Goal: Ask a question

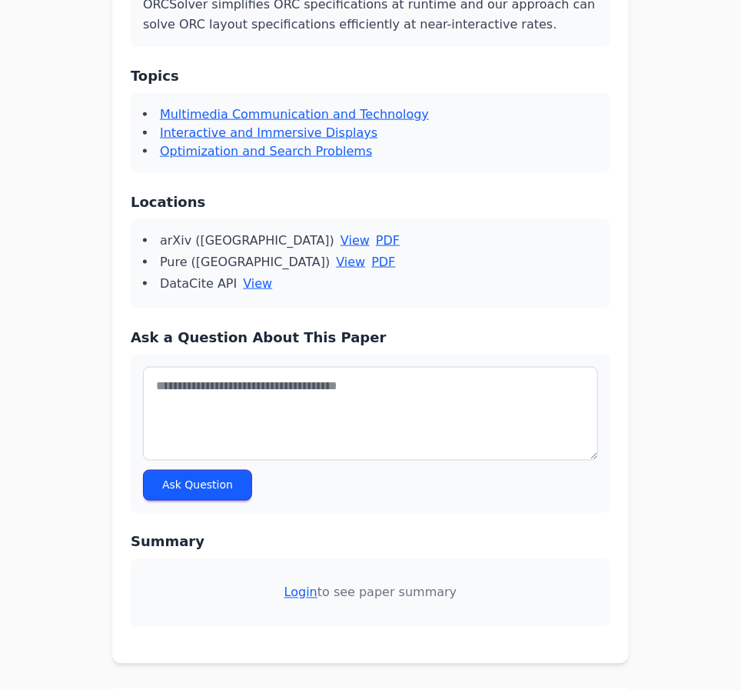
scroll to position [629, 0]
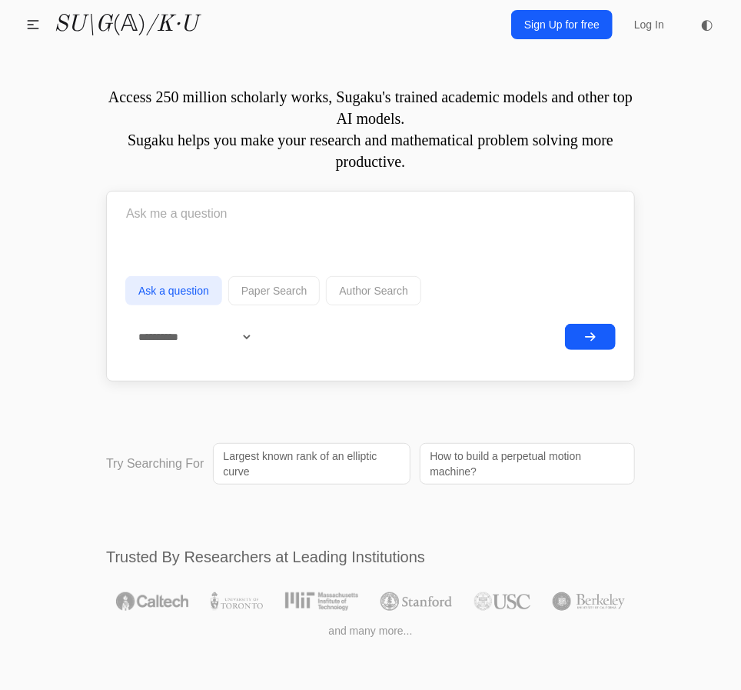
click at [232, 242] on form "**********" at bounding box center [370, 282] width 491 height 174
click at [182, 231] on input "text" at bounding box center [370, 214] width 491 height 38
type input "a"
type input "s"
type input "a"
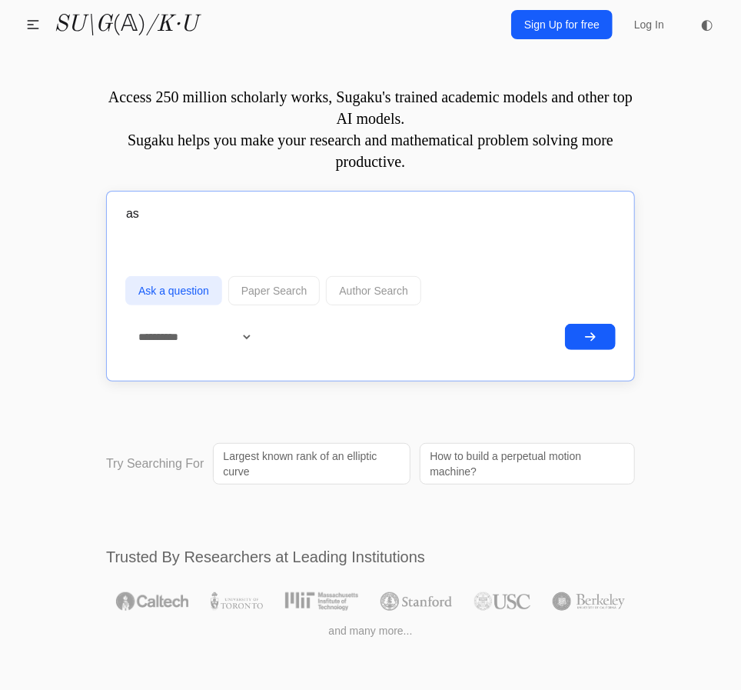
type input "a"
type input "w"
click at [357, 205] on input "welche modell hat wenigste mangel nach 200 000 km a" at bounding box center [370, 214] width 491 height 38
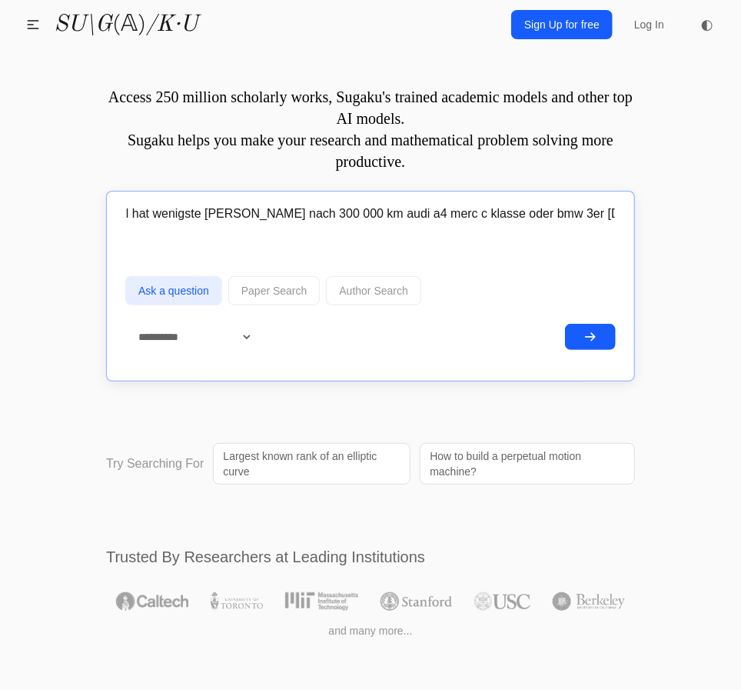
scroll to position [0, 78]
type input "welche modell hat wenigste mangel nach 300 000 km audi a4 merc c klasse oder bm…"
drag, startPoint x: 621, startPoint y: 218, endPoint x: 613, endPoint y: 215, distance: 8.3
click at [613, 215] on div "**********" at bounding box center [370, 286] width 529 height 191
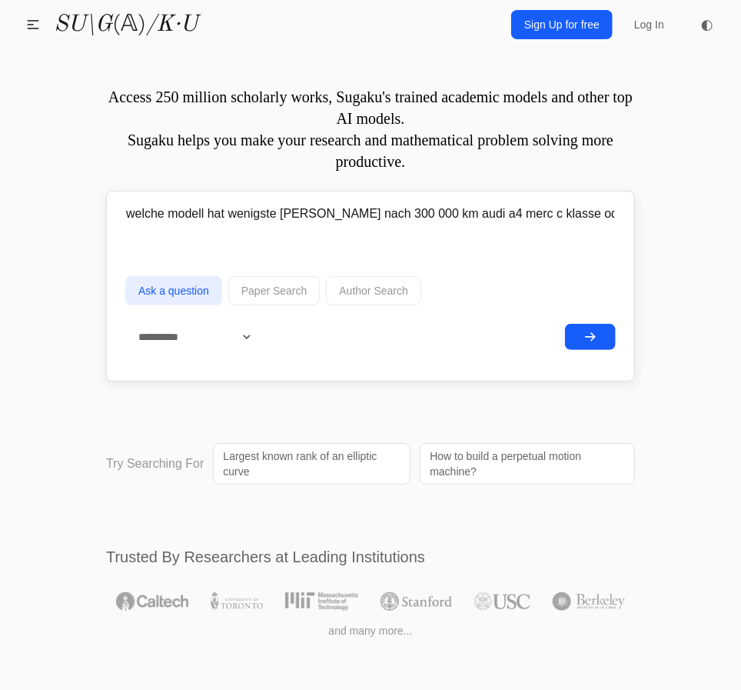
click at [574, 221] on input "welche modell hat wenigste mangel nach 300 000 km audi a4 merc c klasse oder bm…" at bounding box center [370, 214] width 491 height 38
drag, startPoint x: 569, startPoint y: 212, endPoint x: 668, endPoint y: 212, distance: 99.2
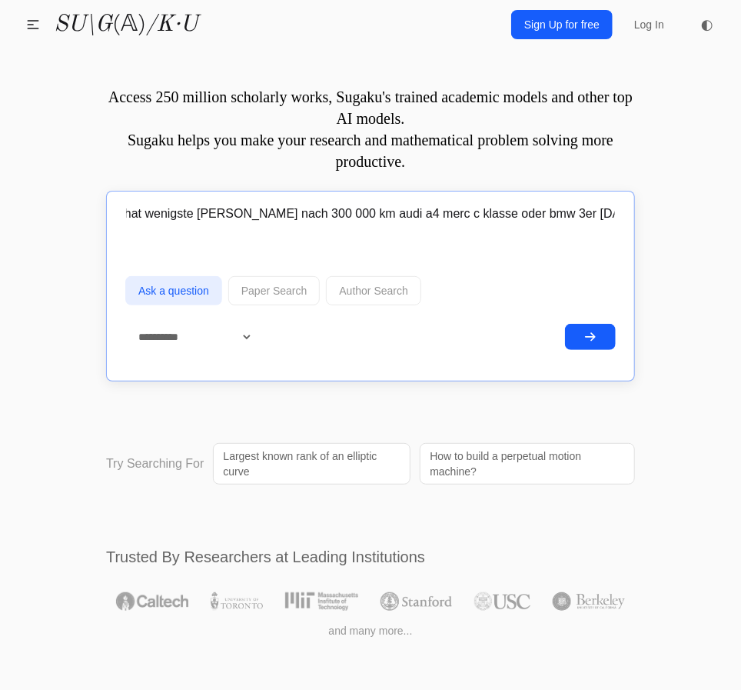
type input "welche modell hat wenigste mangel nach 300 000 km audi a4 merc c klasse oder bm…"
click at [587, 335] on icon "submit" at bounding box center [591, 337] width 12 height 12
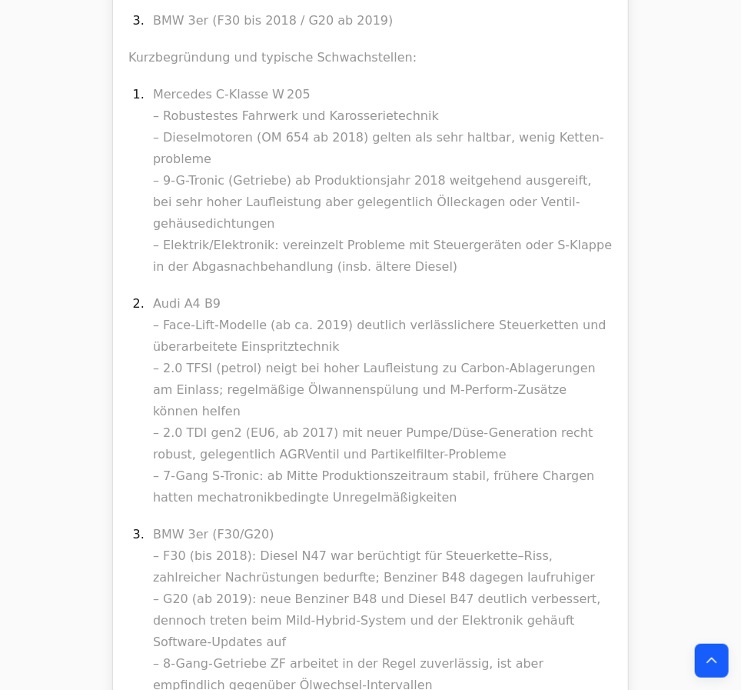
scroll to position [9975, 0]
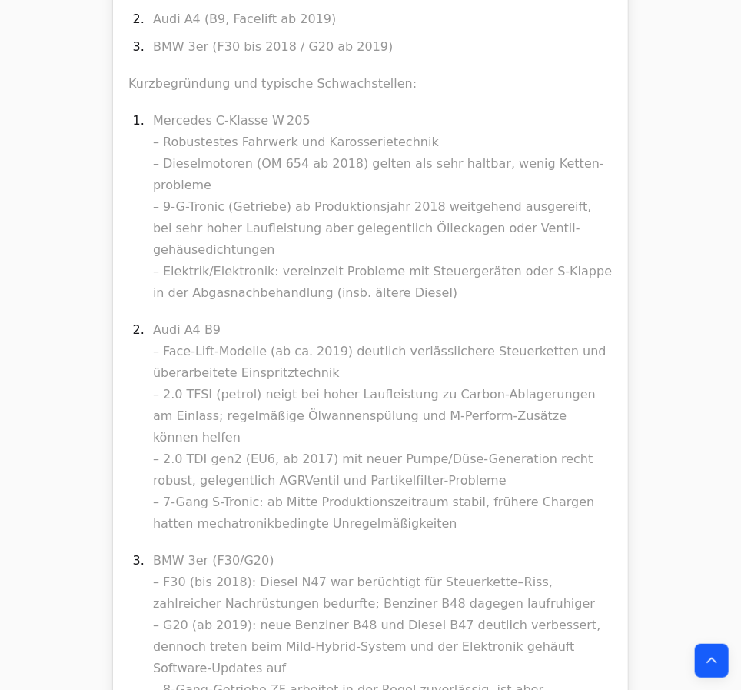
drag, startPoint x: 472, startPoint y: 294, endPoint x: 425, endPoint y: 249, distance: 64.7
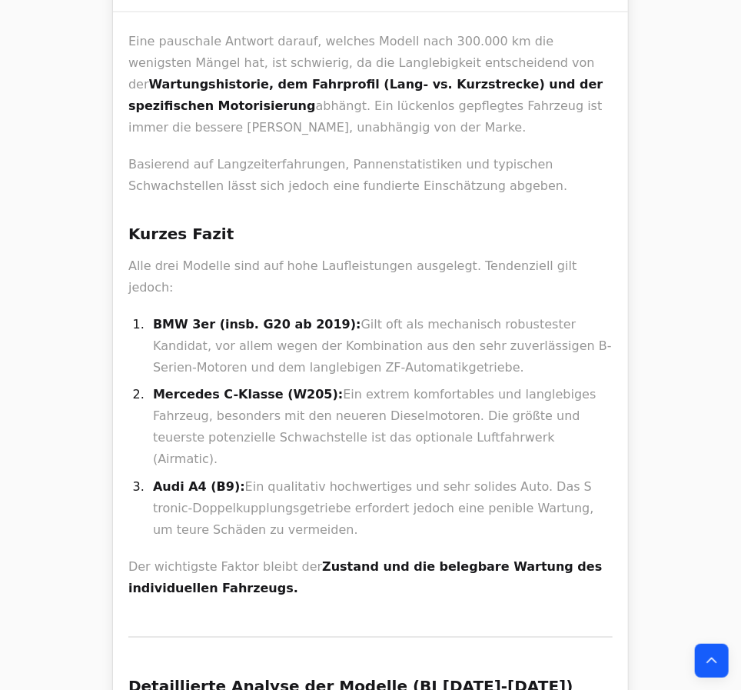
scroll to position [0, 0]
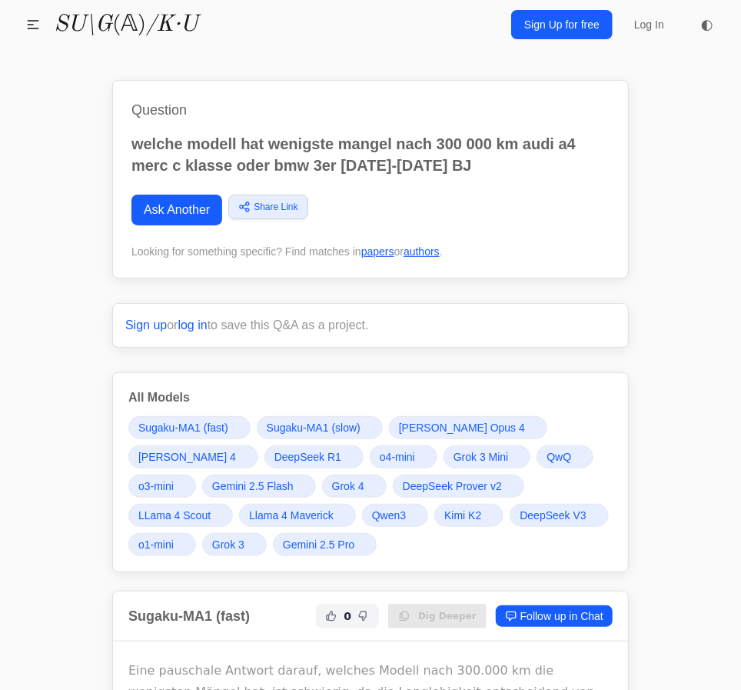
drag, startPoint x: 431, startPoint y: 154, endPoint x: 165, endPoint y: 112, distance: 269.4
click at [164, 110] on div "Question welche modell hat wenigste mangel nach 300 000 km audi a4 merc c klass…" at bounding box center [370, 179] width 517 height 198
click at [182, 143] on p "welche modell hat wenigste mangel nach 300 000 km audi a4 merc c klasse oder bm…" at bounding box center [371, 154] width 478 height 43
click at [117, 173] on div "Question welche modell hat wenigste mangel nach 300 000 km audi a4 merc c klass…" at bounding box center [370, 179] width 517 height 198
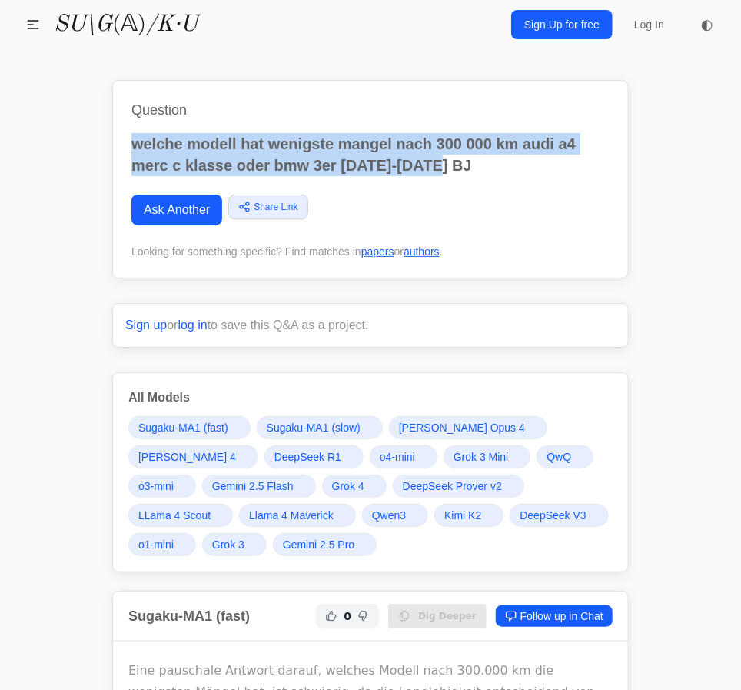
drag, startPoint x: 118, startPoint y: 138, endPoint x: 437, endPoint y: 162, distance: 319.3
click at [439, 163] on div "Question welche modell hat wenigste mangel nach 300 000 km audi a4 merc c klass…" at bounding box center [370, 179] width 517 height 198
copy p "welche modell hat wenigste mangel nach 300 000 km audi a4 merc c klasse oder bm…"
click at [167, 211] on link "Ask Another" at bounding box center [177, 210] width 91 height 31
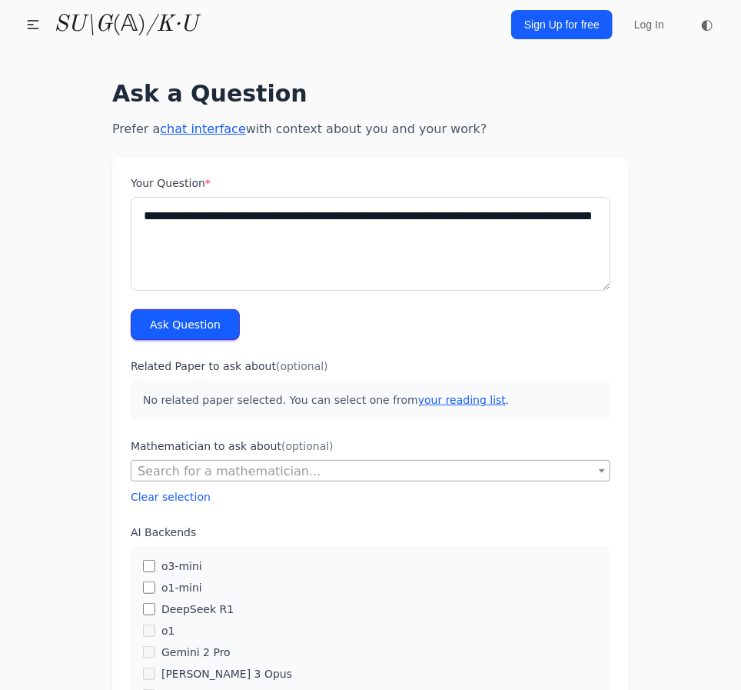
click at [420, 225] on textarea "**********" at bounding box center [371, 244] width 480 height 94
click at [212, 235] on textarea "**********" at bounding box center [371, 244] width 480 height 94
type textarea "**********"
click at [182, 319] on button "Ask Question" at bounding box center [185, 324] width 109 height 31
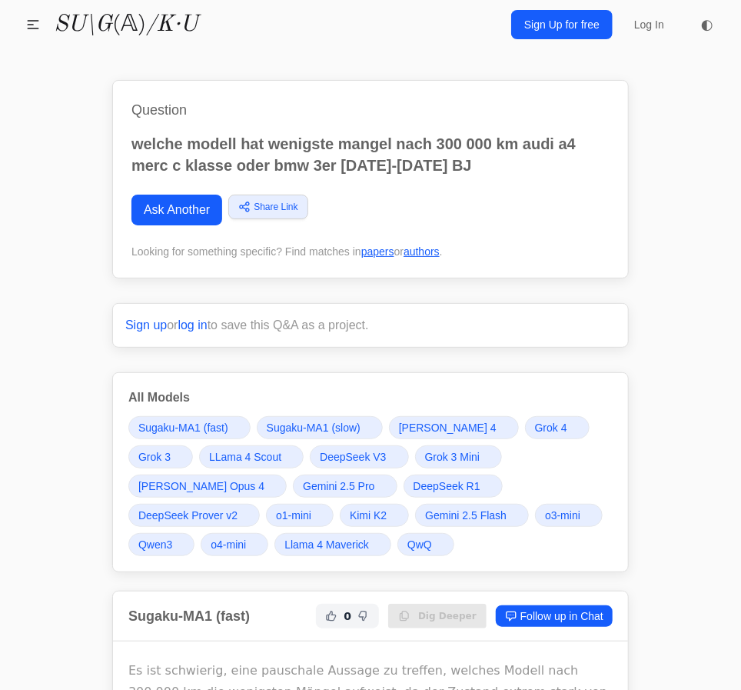
click at [268, 533] on link "o4-mini" at bounding box center [235, 544] width 68 height 23
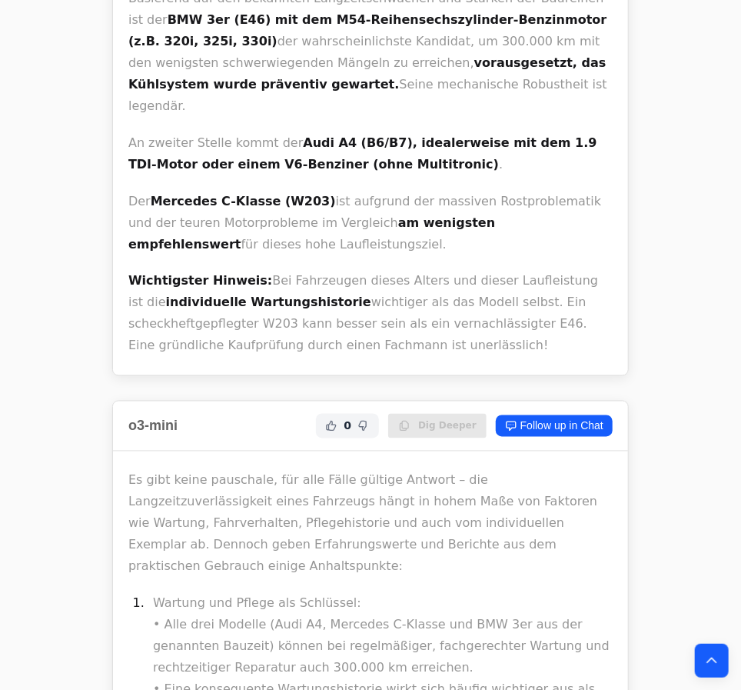
scroll to position [29173, 0]
